Goal: Transaction & Acquisition: Download file/media

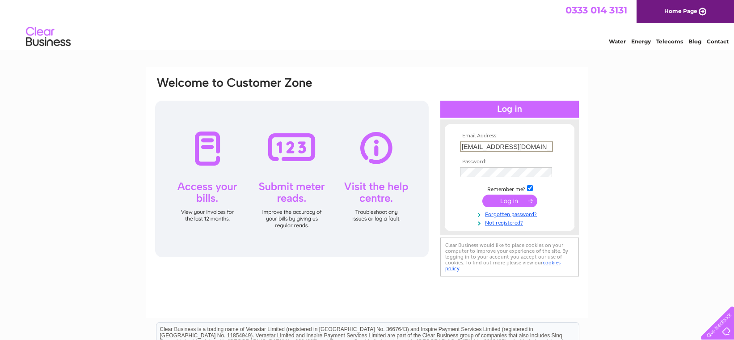
click at [461, 148] on input "[EMAIL_ADDRESS][DOMAIN_NAME]" at bounding box center [506, 146] width 93 height 11
type input "[EMAIL_ADDRESS][DOMAIN_NAME]"
drag, startPoint x: 516, startPoint y: 201, endPoint x: 521, endPoint y: 196, distance: 7.3
click at [517, 199] on input "submit" at bounding box center [509, 200] width 55 height 13
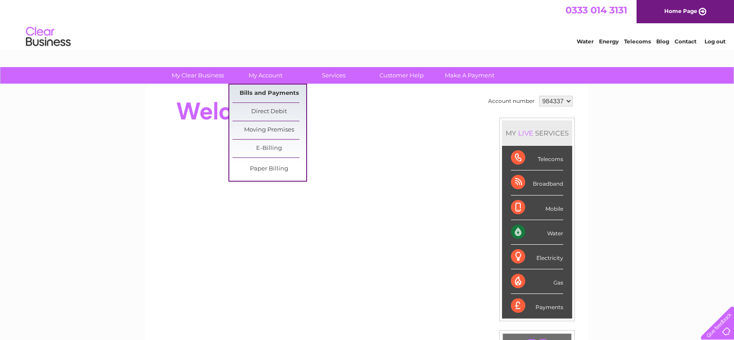
click at [259, 92] on link "Bills and Payments" at bounding box center [270, 94] width 74 height 18
click at [263, 91] on link "Bills and Payments" at bounding box center [270, 94] width 74 height 18
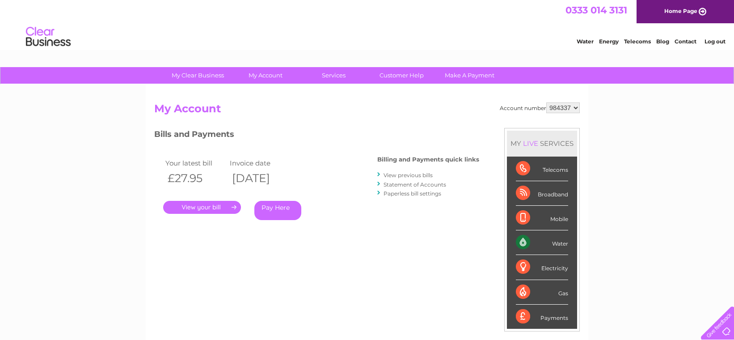
click at [398, 174] on link "View previous bills" at bounding box center [408, 175] width 49 height 7
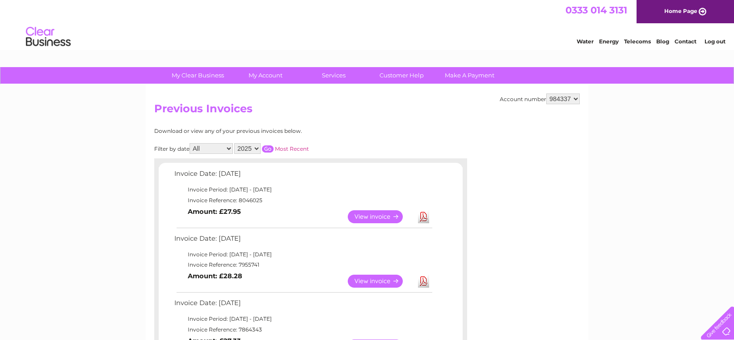
click at [380, 281] on link "View" at bounding box center [381, 281] width 66 height 13
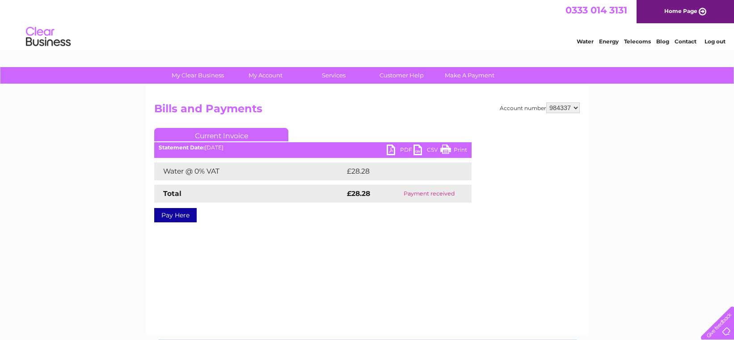
click at [392, 148] on link "PDF" at bounding box center [400, 150] width 27 height 13
click at [392, 147] on link "PDF" at bounding box center [400, 150] width 27 height 13
click at [576, 106] on select "984337 984339" at bounding box center [563, 107] width 34 height 11
select select "984339"
click at [546, 102] on select "984337 984339" at bounding box center [563, 107] width 34 height 11
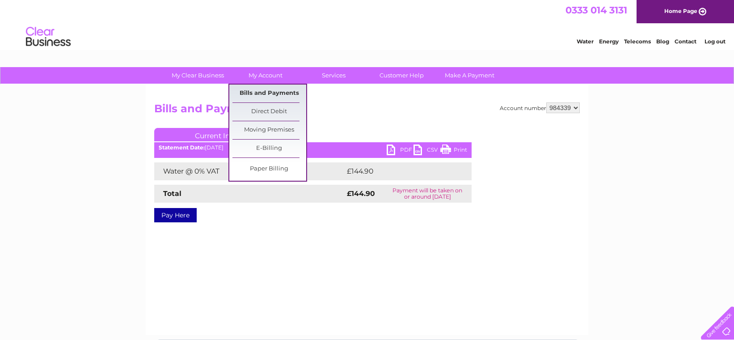
click at [270, 93] on link "Bills and Payments" at bounding box center [270, 94] width 74 height 18
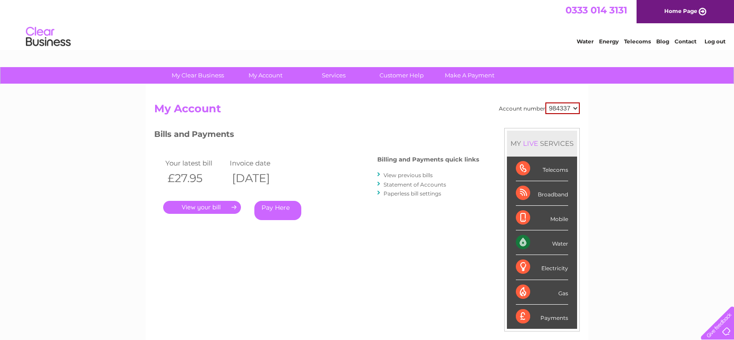
click at [401, 176] on link "View previous bills" at bounding box center [408, 175] width 49 height 7
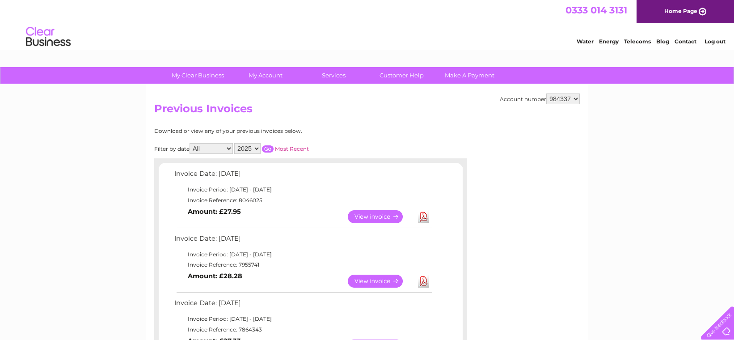
click at [424, 281] on link "Download" at bounding box center [423, 281] width 11 height 13
click at [576, 98] on select "984337 984339" at bounding box center [563, 98] width 34 height 11
select select "984339"
click at [546, 93] on select "984337 984339" at bounding box center [563, 98] width 34 height 11
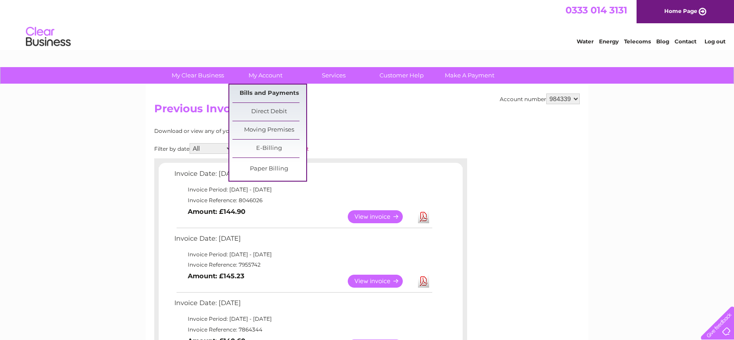
click at [277, 89] on link "Bills and Payments" at bounding box center [270, 94] width 74 height 18
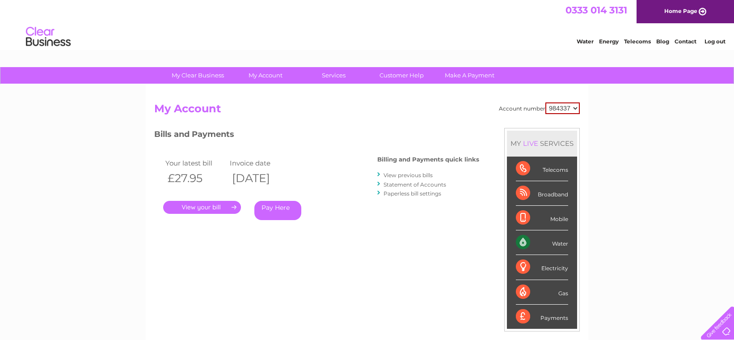
click at [575, 107] on select "984337 984339" at bounding box center [563, 108] width 34 height 12
select select "984339"
click at [546, 102] on select "984337 984339" at bounding box center [563, 108] width 34 height 12
click at [411, 175] on link "View previous bills" at bounding box center [408, 175] width 49 height 7
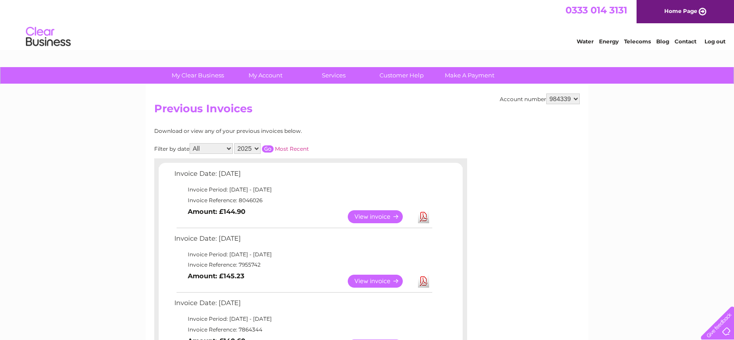
click at [429, 280] on link "Download" at bounding box center [423, 281] width 11 height 13
